Goal: Find specific page/section: Find specific page/section

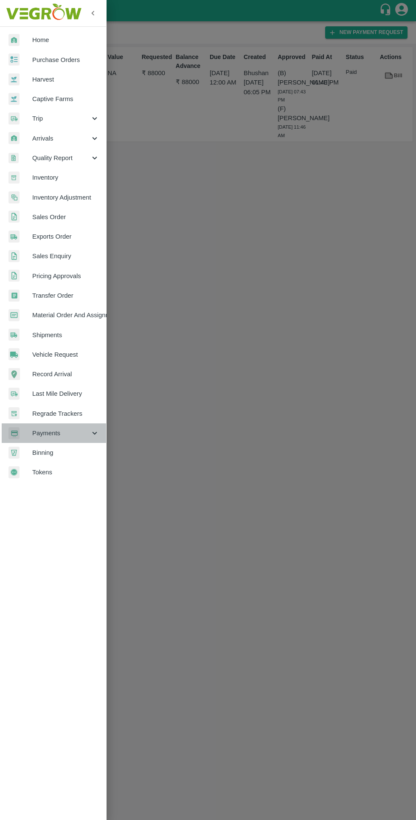
click at [43, 423] on div "Payments" at bounding box center [53, 433] width 106 height 20
click at [57, 434] on span "Payments" at bounding box center [61, 432] width 58 height 9
click at [46, 413] on span "Regrade Trackers" at bounding box center [65, 413] width 67 height 9
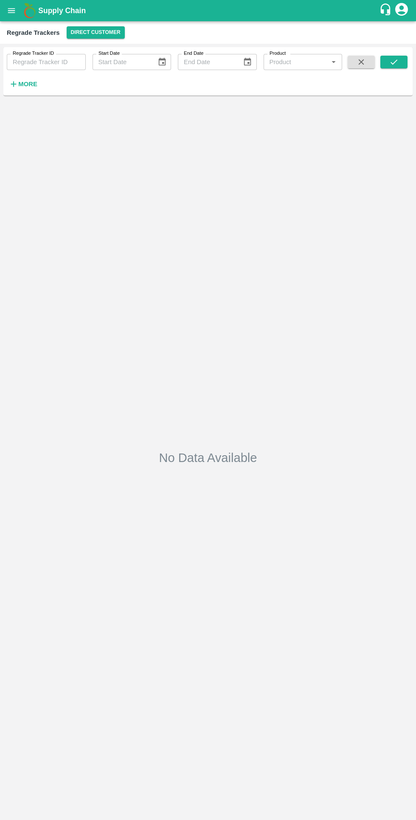
click at [11, 13] on icon "open drawer" at bounding box center [11, 10] width 9 height 9
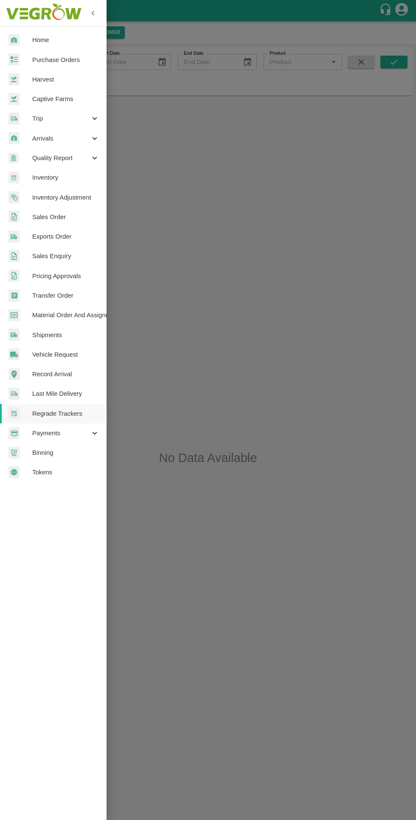
click at [76, 433] on span "Payments" at bounding box center [61, 432] width 58 height 9
click at [85, 453] on span "My Payment Requests" at bounding box center [69, 452] width 60 height 9
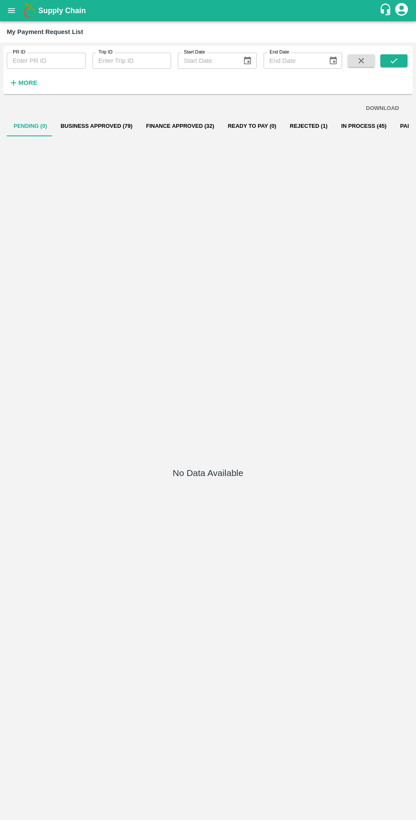
click at [79, 126] on button "Business Approved (79)" at bounding box center [96, 126] width 85 height 20
